Goal: Use online tool/utility

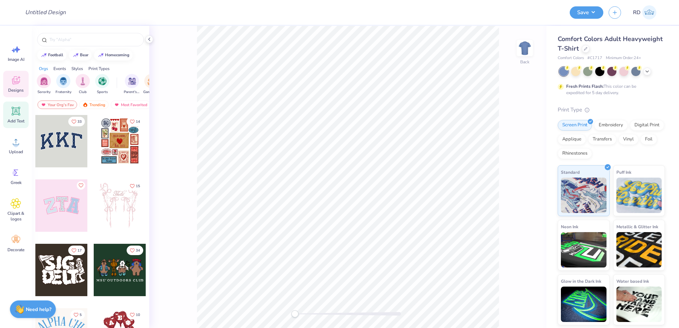
click at [20, 116] on icon at bounding box center [16, 111] width 11 height 11
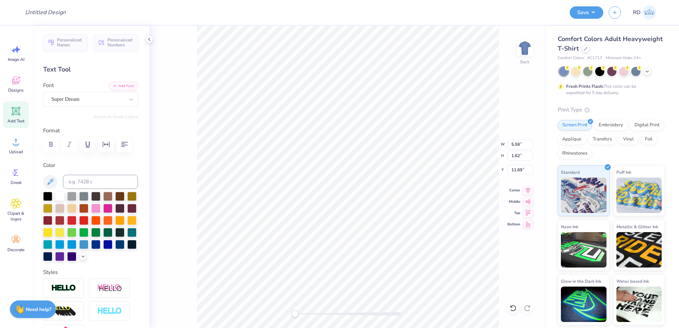
paste textarea "SIGMA ALPHA"
type textarea "SIGMA ALPHA"
click at [123, 83] on button "Add Font" at bounding box center [123, 85] width 29 height 9
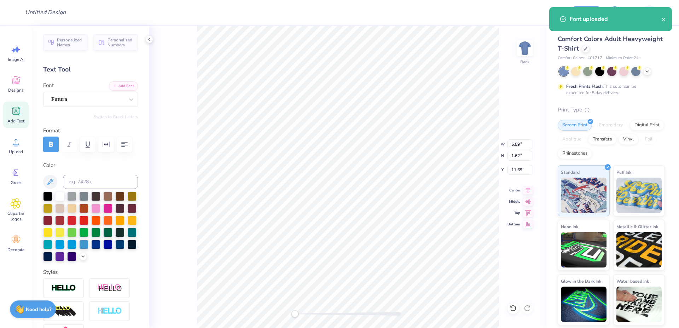
scroll to position [127, 0]
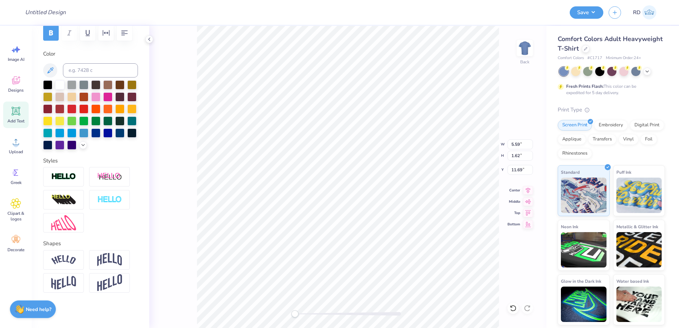
click at [73, 264] on img at bounding box center [63, 260] width 25 height 10
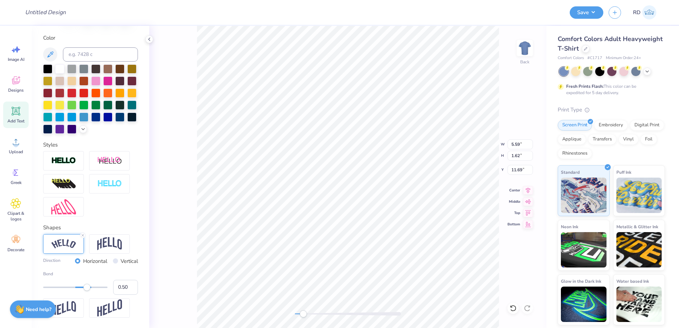
click at [303, 306] on div at bounding box center [348, 314] width 106 height 4
drag, startPoint x: 116, startPoint y: 321, endPoint x: 121, endPoint y: 321, distance: 4.6
click at [121, 294] on input "0.50" at bounding box center [125, 287] width 25 height 15
type input "0.3"
click at [106, 250] on img at bounding box center [109, 243] width 25 height 13
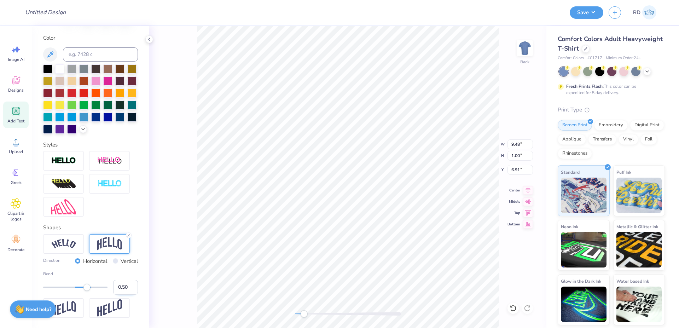
drag, startPoint x: 117, startPoint y: 318, endPoint x: 139, endPoint y: 320, distance: 21.6
click at [138, 294] on input "0.50" at bounding box center [125, 287] width 25 height 15
drag, startPoint x: 117, startPoint y: 322, endPoint x: 145, endPoint y: 320, distance: 28.7
click at [132, 294] on input "0.50" at bounding box center [125, 287] width 25 height 15
type input "0.3"
